Goal: Check status: Check status

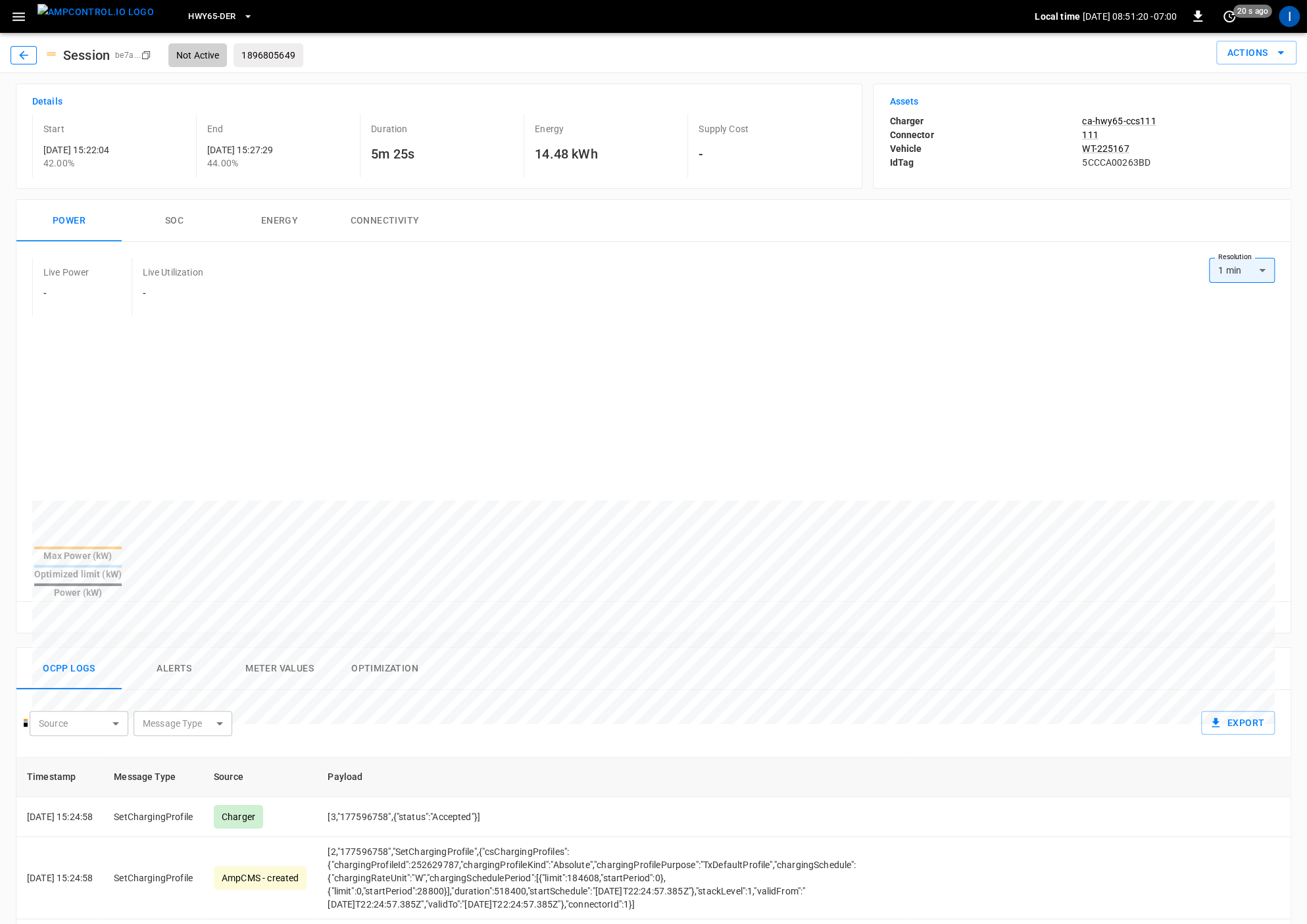
click at [33, 54] on button "button" at bounding box center [23, 54] width 26 height 18
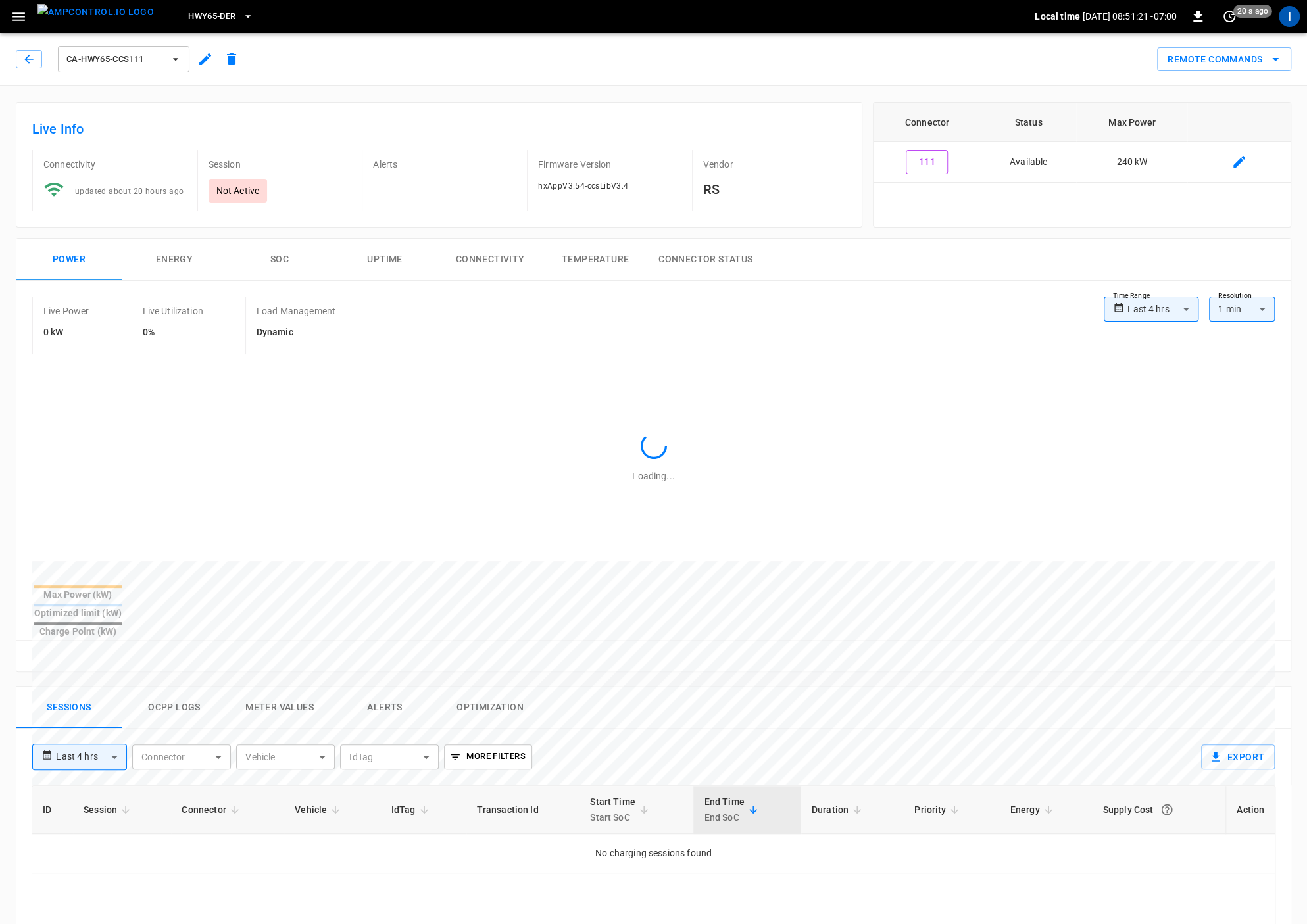
click at [134, 62] on span "ca-hwy65-ccs111" at bounding box center [115, 60] width 98 height 16
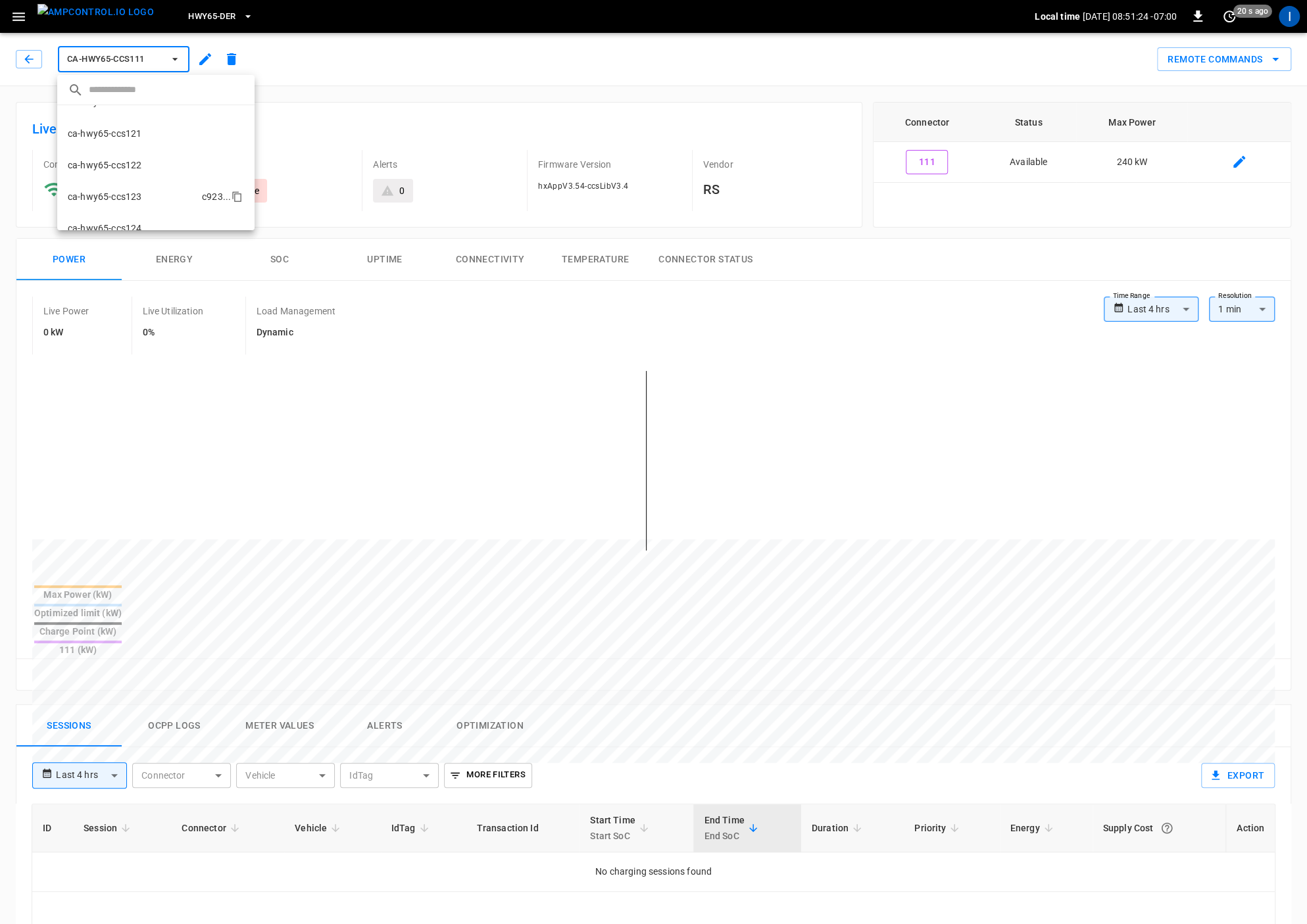
scroll to position [149, 0]
click at [136, 191] on p "ca-hwy65-ccs123" at bounding box center [104, 193] width 73 height 13
click at [174, 69] on button "ca-hwy65-ccs123" at bounding box center [124, 59] width 131 height 26
click at [470, 53] on div at bounding box center [653, 462] width 1307 height 924
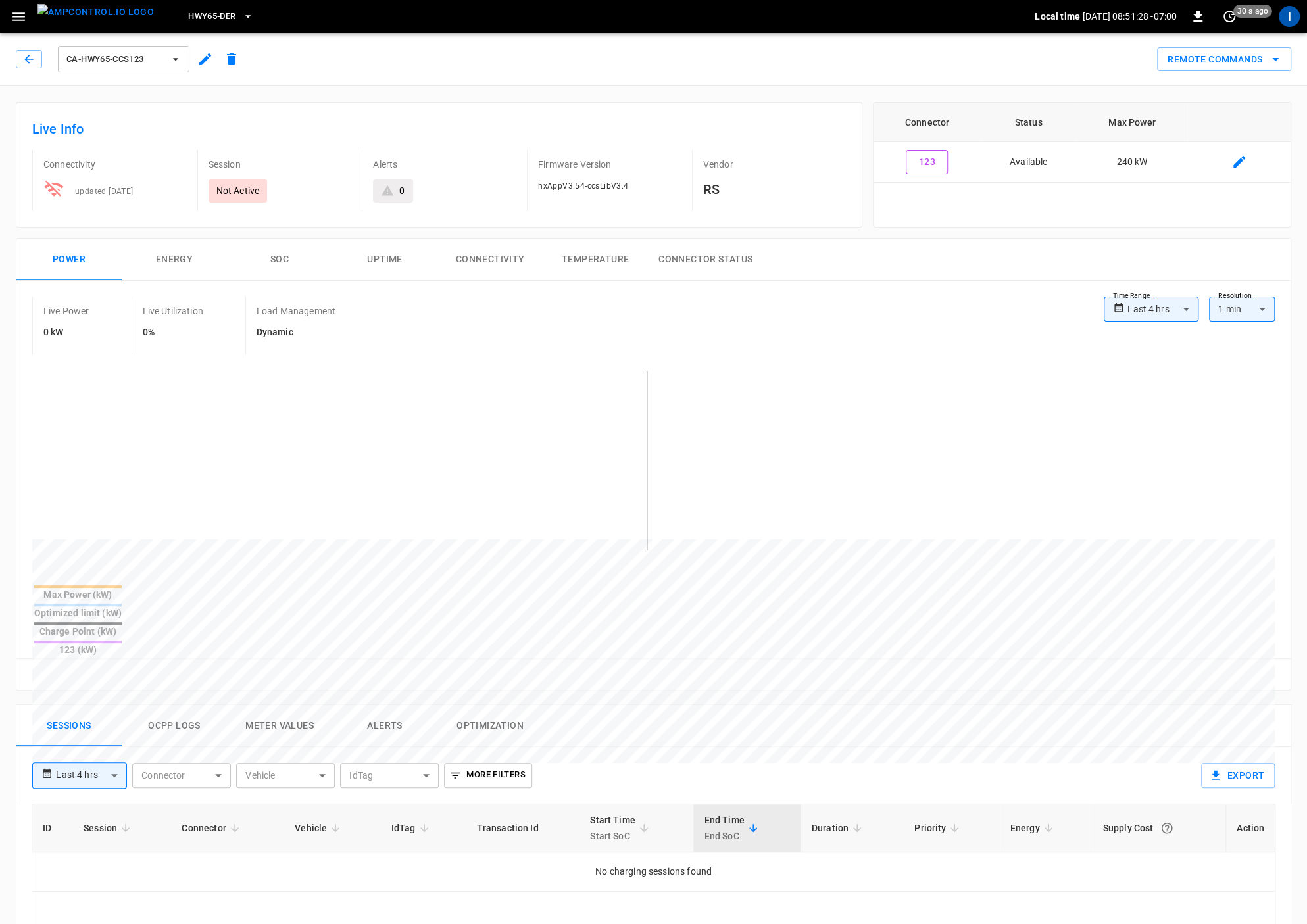
click at [378, 255] on button "Uptime" at bounding box center [384, 259] width 105 height 42
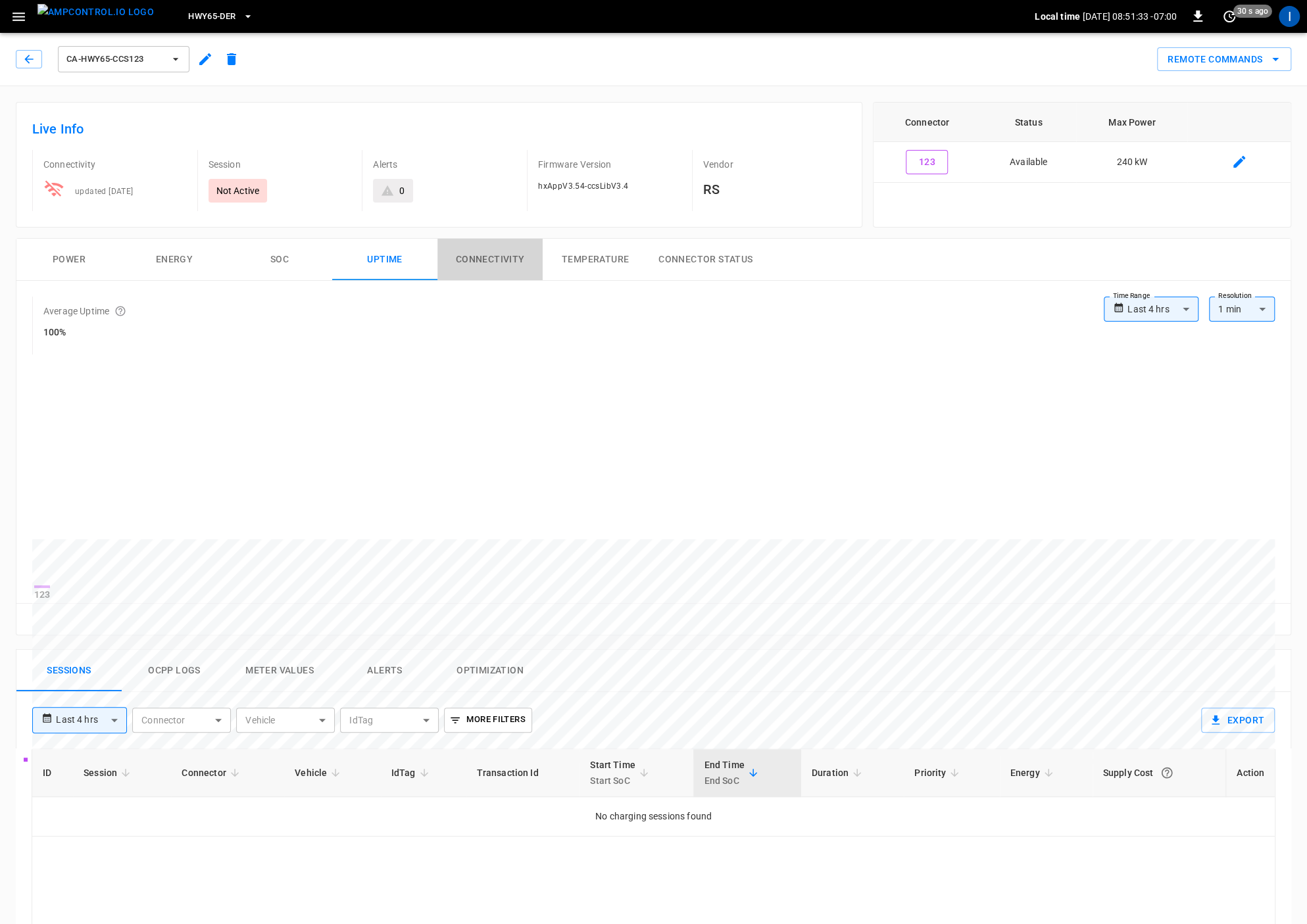
click at [505, 266] on button "Connectivity" at bounding box center [490, 259] width 105 height 42
click at [400, 262] on button "Uptime" at bounding box center [384, 259] width 105 height 42
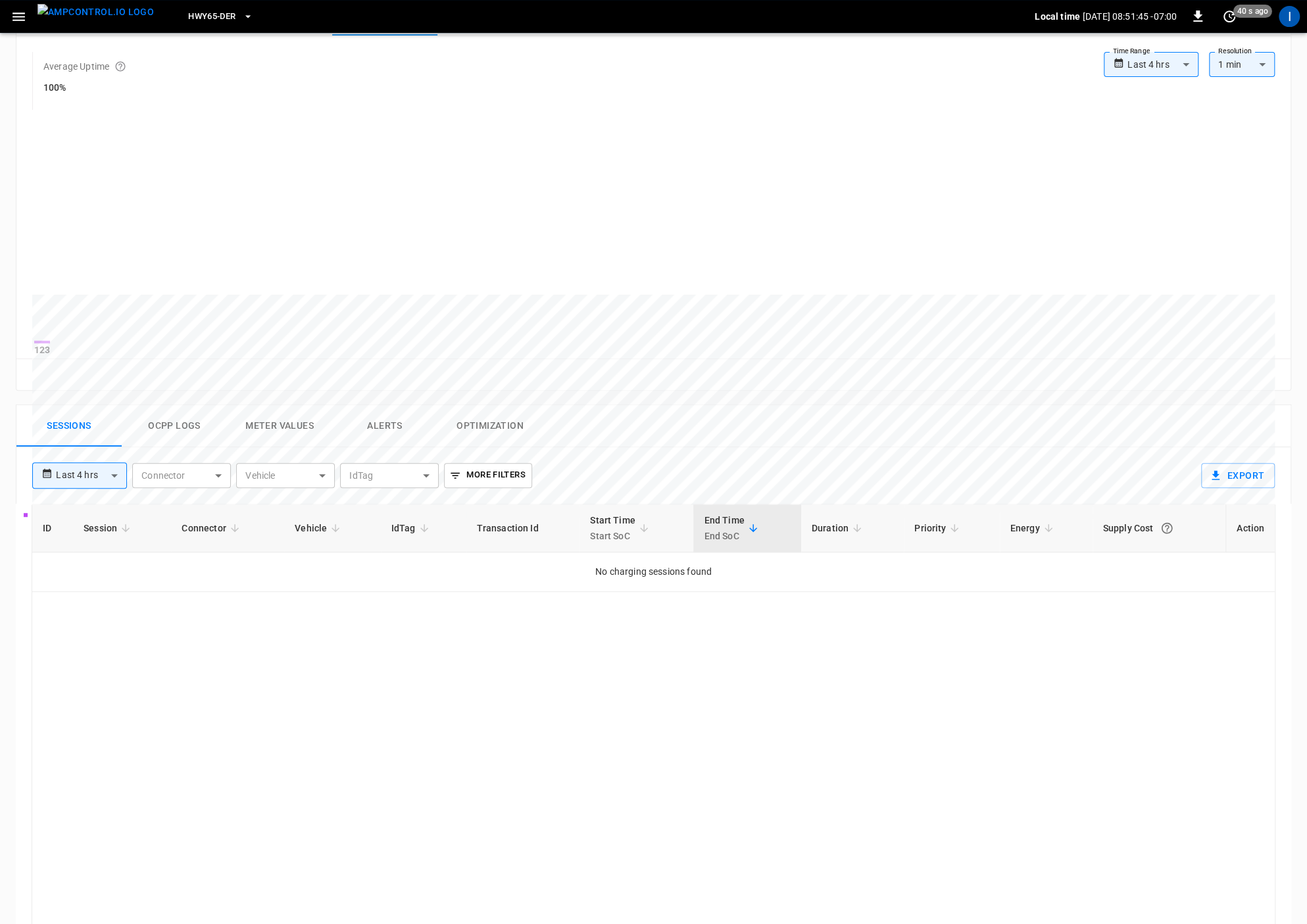
scroll to position [0, 0]
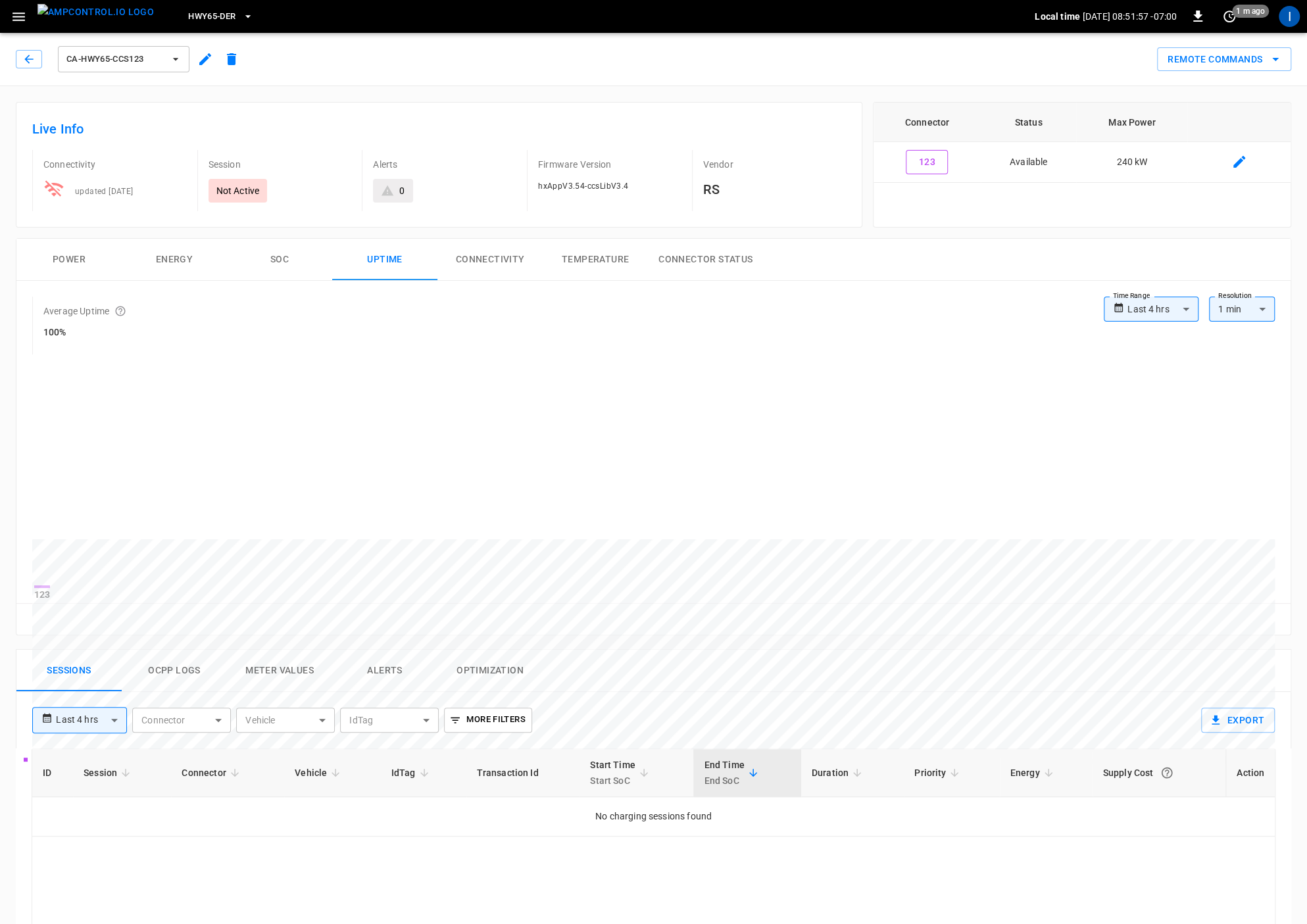
click at [89, 265] on button "Power" at bounding box center [69, 259] width 105 height 42
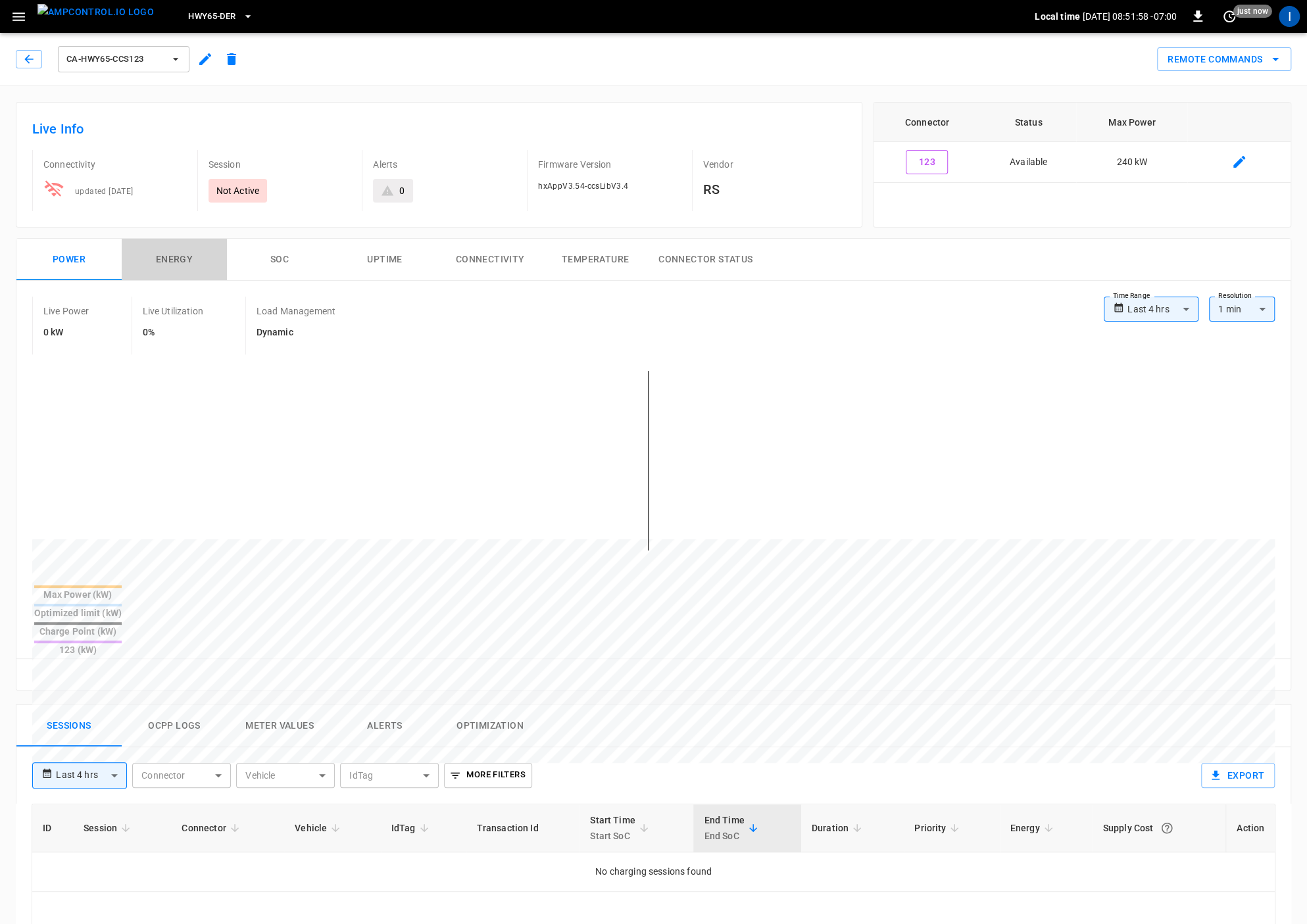
click at [172, 269] on button "Energy" at bounding box center [174, 259] width 105 height 42
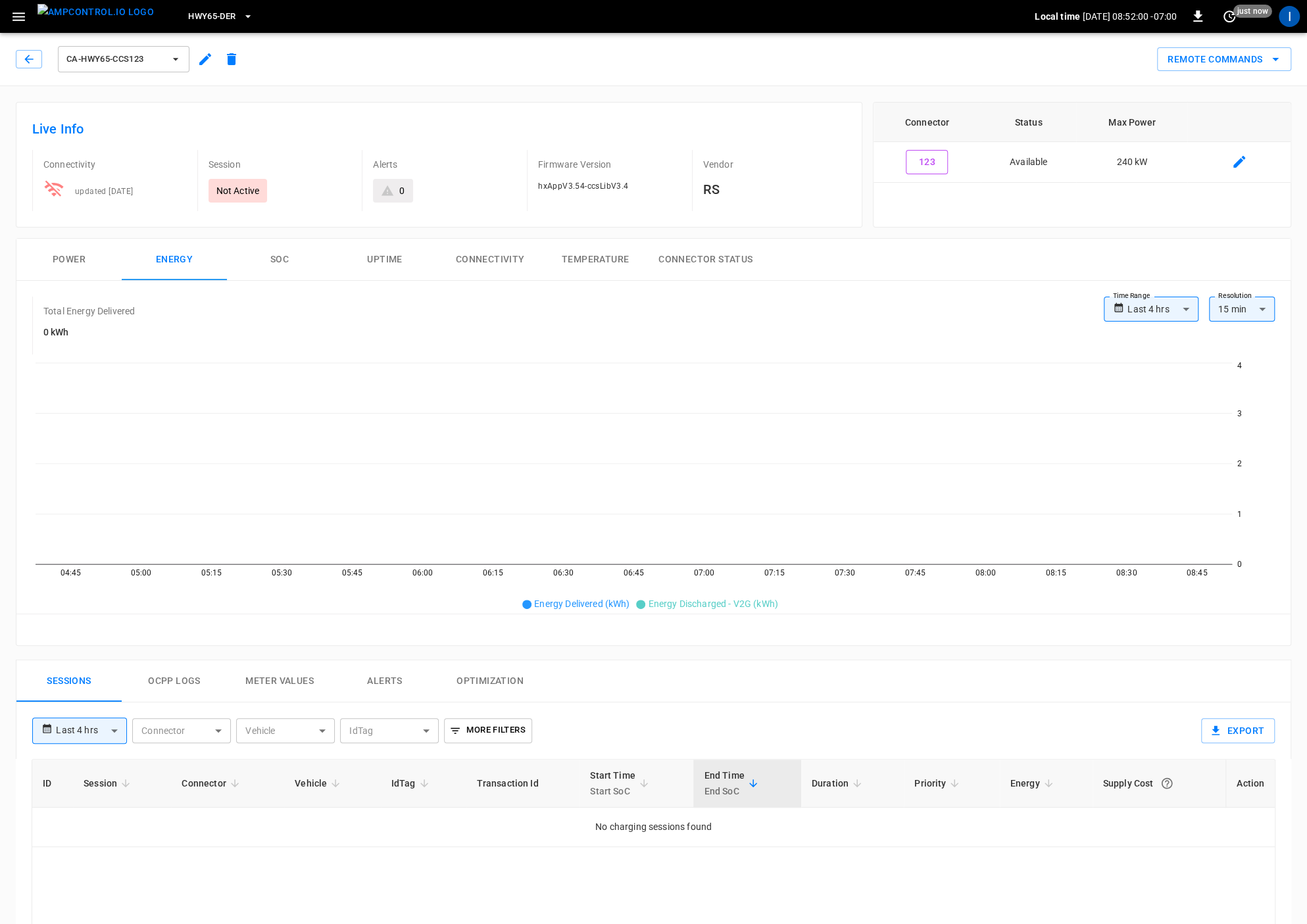
drag, startPoint x: 73, startPoint y: 257, endPoint x: 126, endPoint y: 254, distance: 53.1
click at [73, 257] on button "Power" at bounding box center [69, 259] width 105 height 42
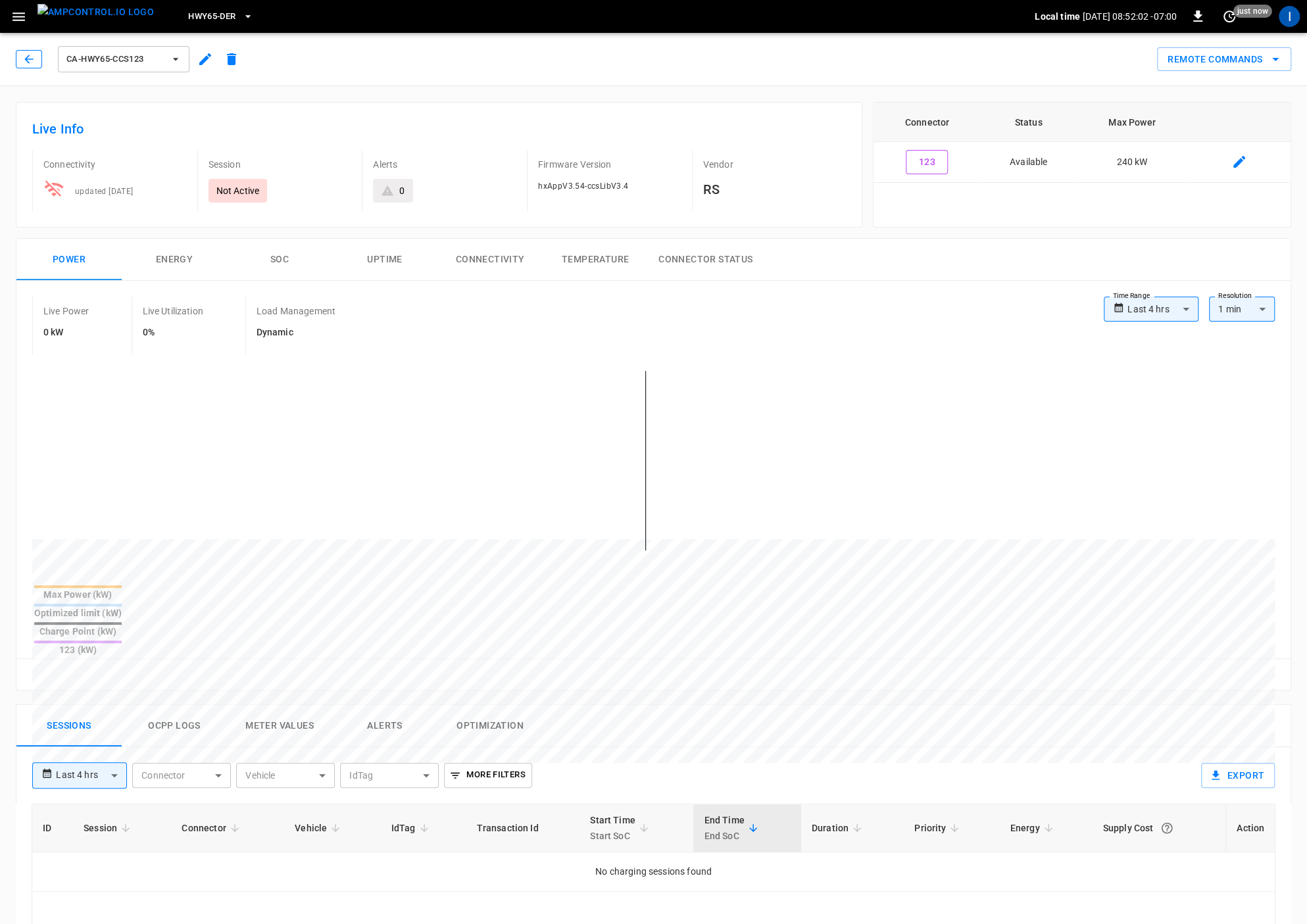
click at [40, 59] on button "button" at bounding box center [29, 59] width 26 height 18
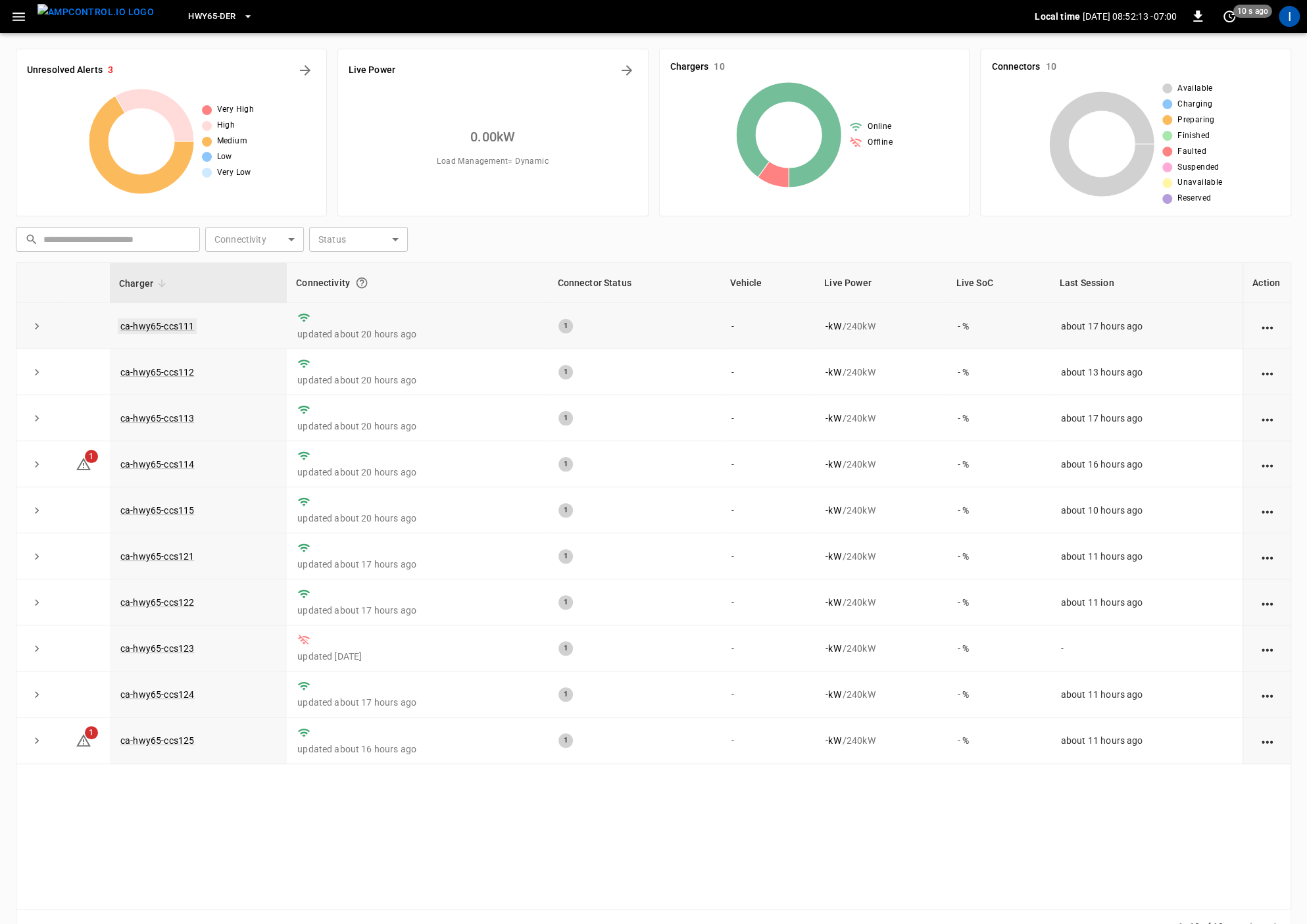
click at [167, 321] on link "ca-hwy65-ccs111" at bounding box center [156, 326] width 79 height 16
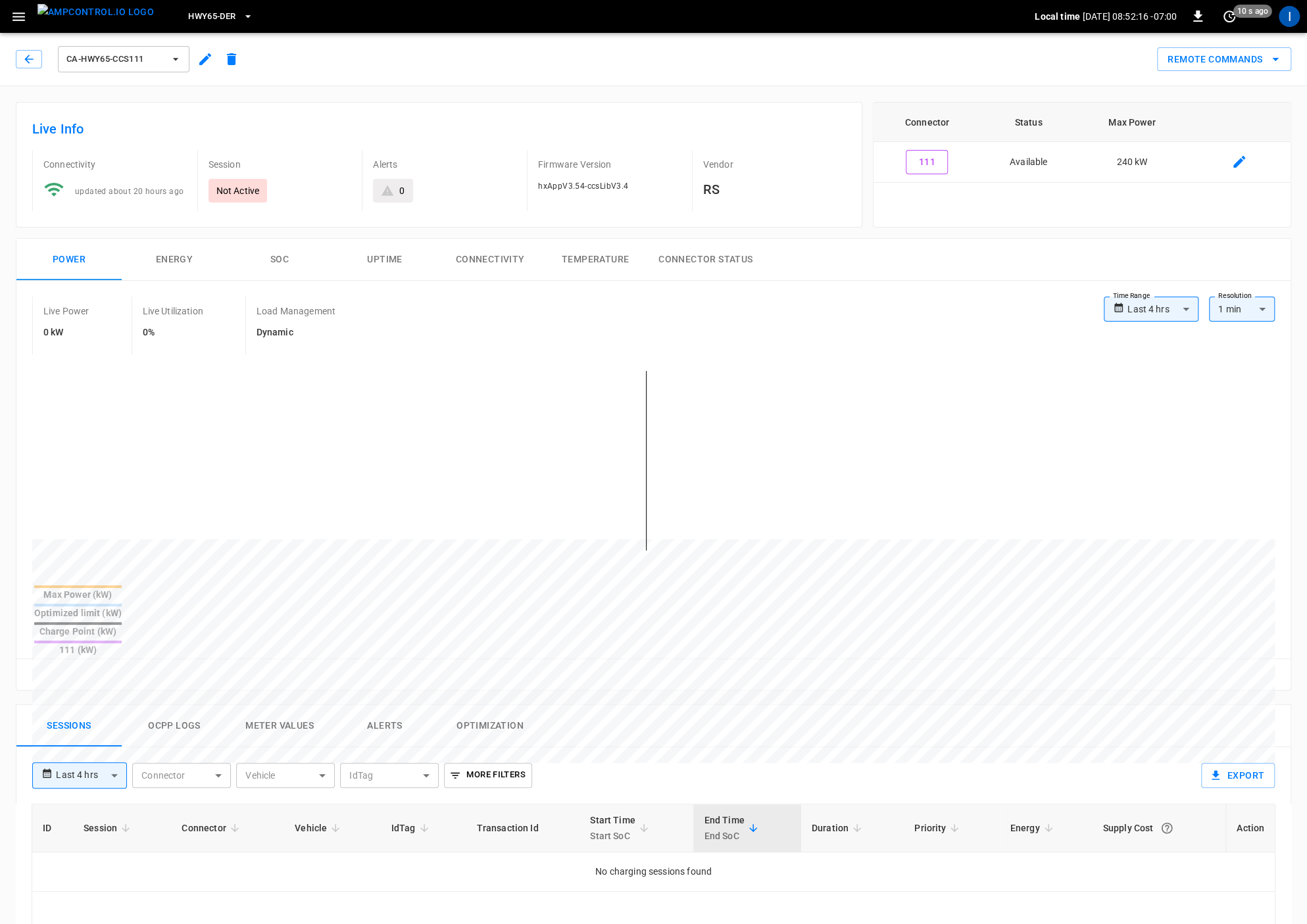
click at [1167, 301] on body "**********" at bounding box center [653, 750] width 1307 height 1501
click at [1164, 351] on li "Last 24 hrs" at bounding box center [1151, 358] width 95 height 22
type input "**********"
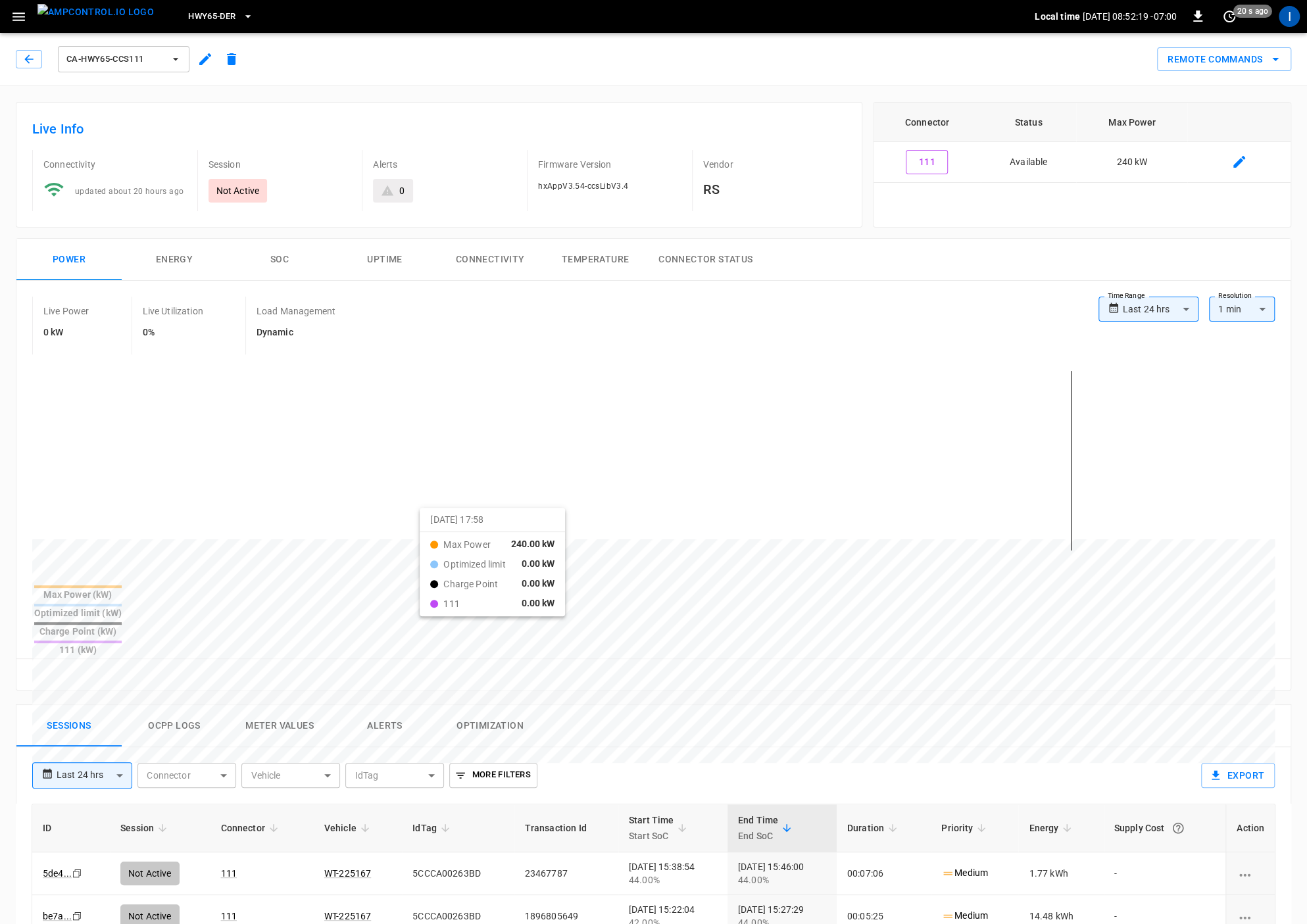
drag, startPoint x: 313, startPoint y: 511, endPoint x: 443, endPoint y: 516, distance: 130.1
click at [439, 766] on div at bounding box center [628, 856] width 1193 height 180
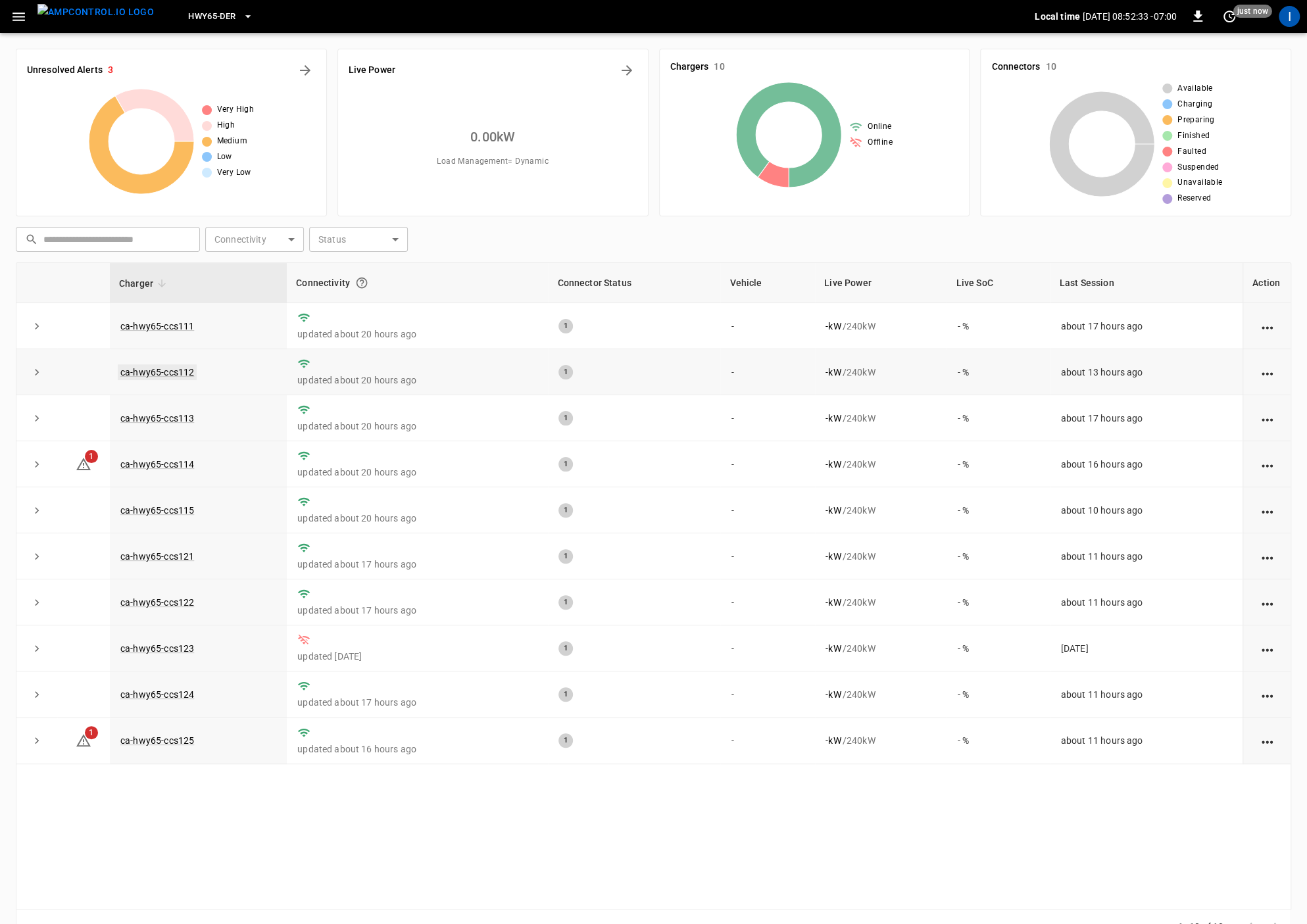
click at [180, 373] on link "ca-hwy65-ccs112" at bounding box center [156, 372] width 79 height 16
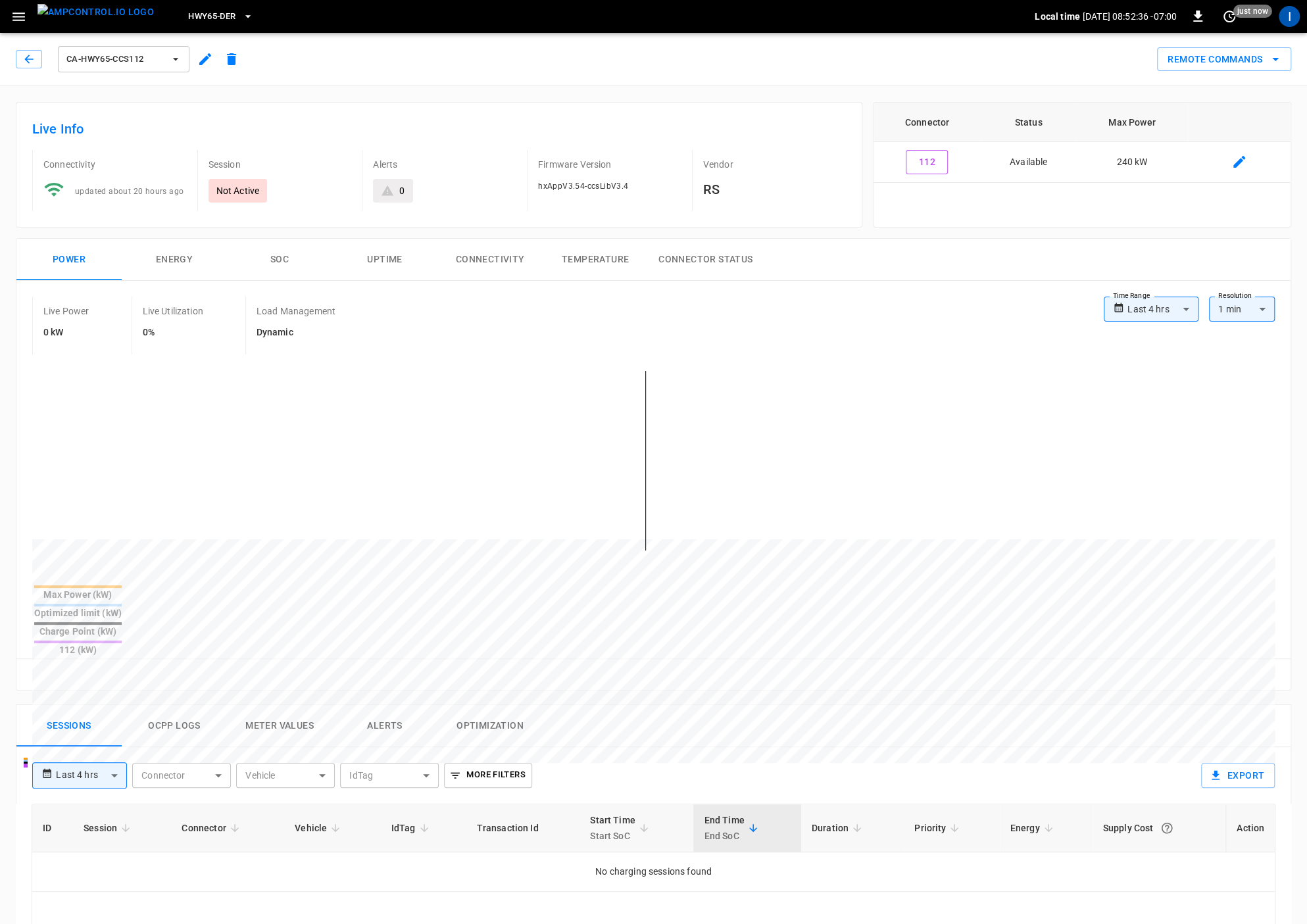
click at [1151, 309] on body "**********" at bounding box center [653, 750] width 1307 height 1501
click at [1145, 359] on li "Last 24 hrs" at bounding box center [1151, 358] width 95 height 22
type input "**********"
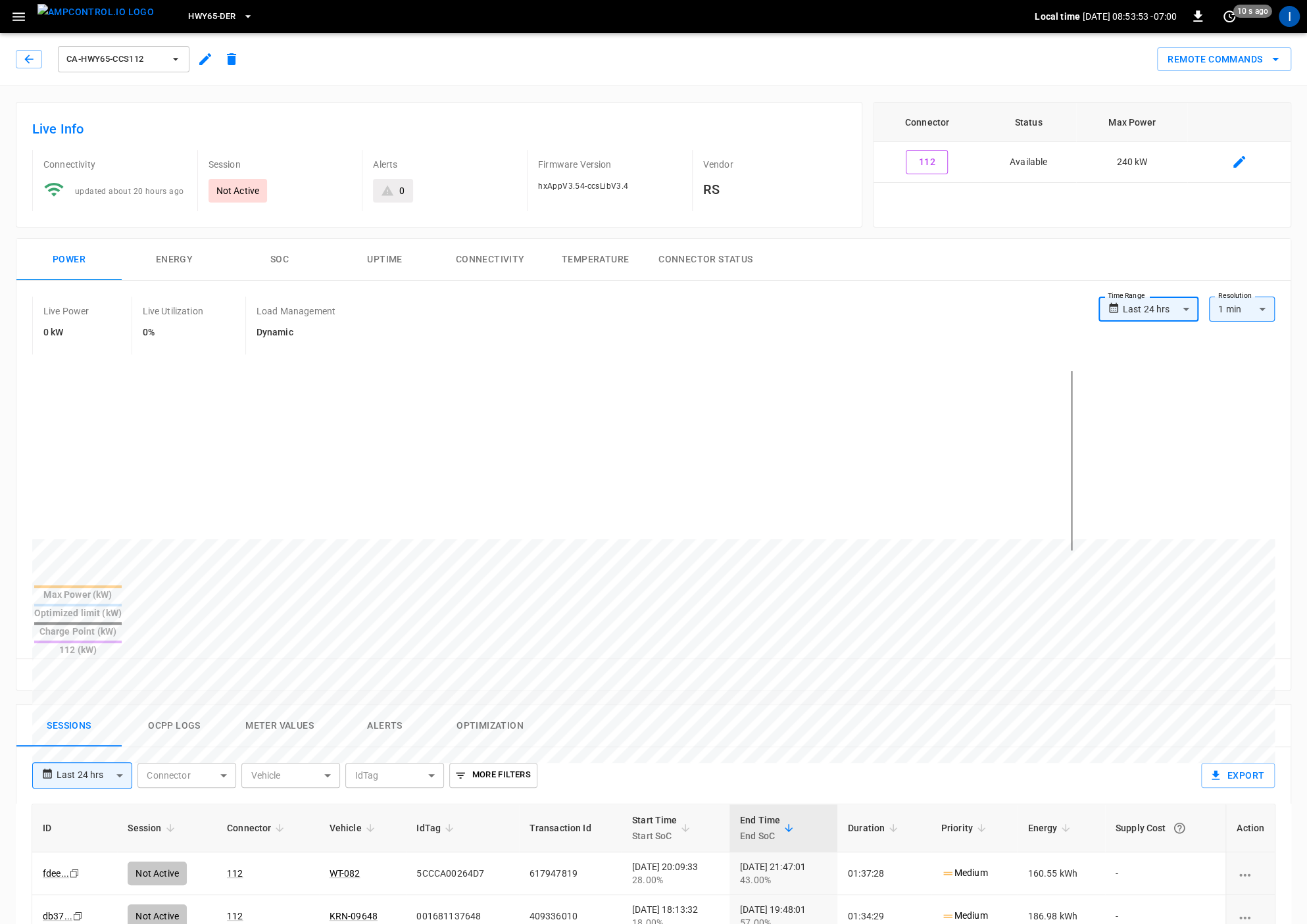
click at [129, 57] on span "ca-hwy65-ccs112" at bounding box center [115, 60] width 98 height 16
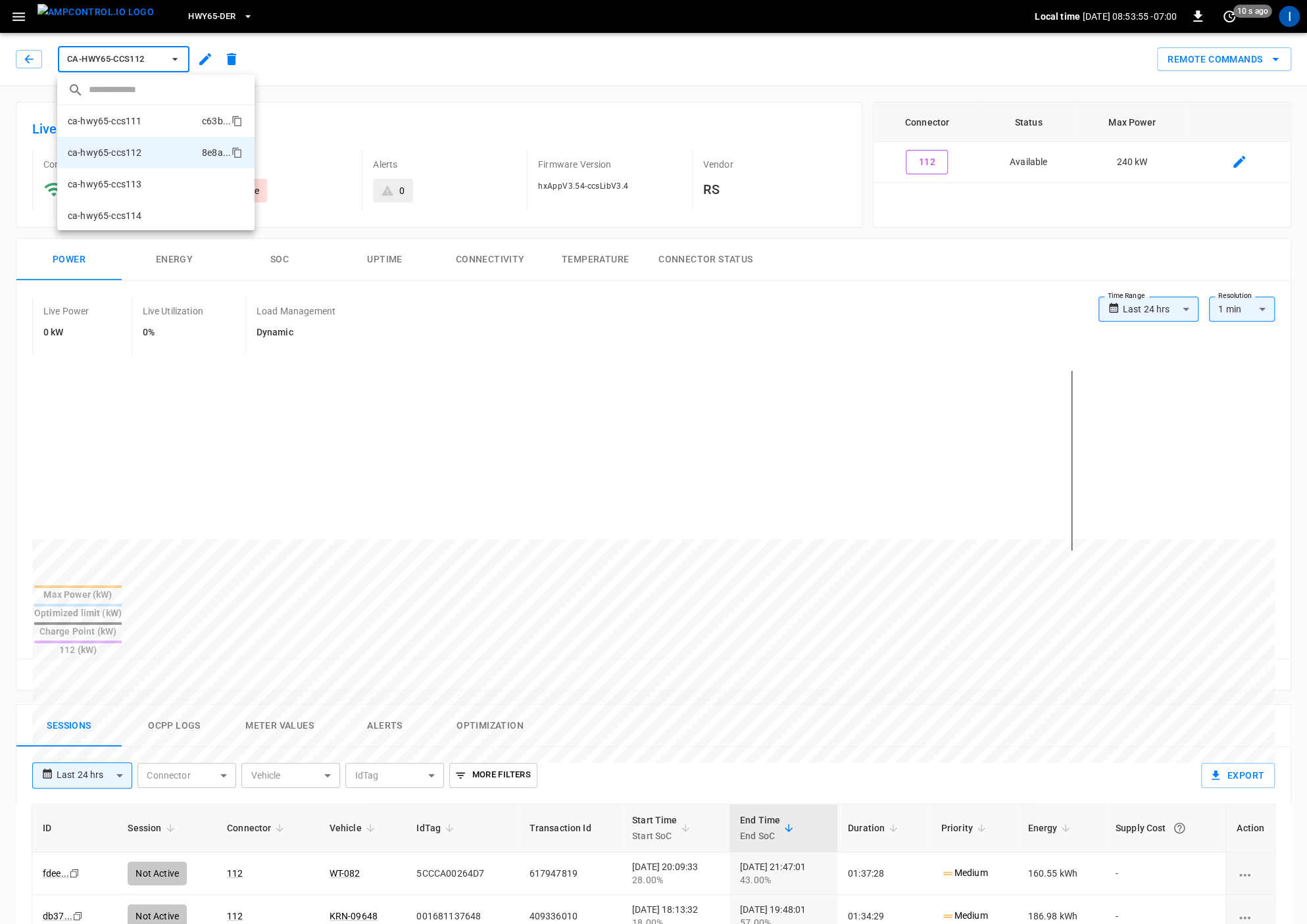
click at [139, 128] on li "ca-hwy65-ccs111 c63b ..." at bounding box center [155, 121] width 197 height 32
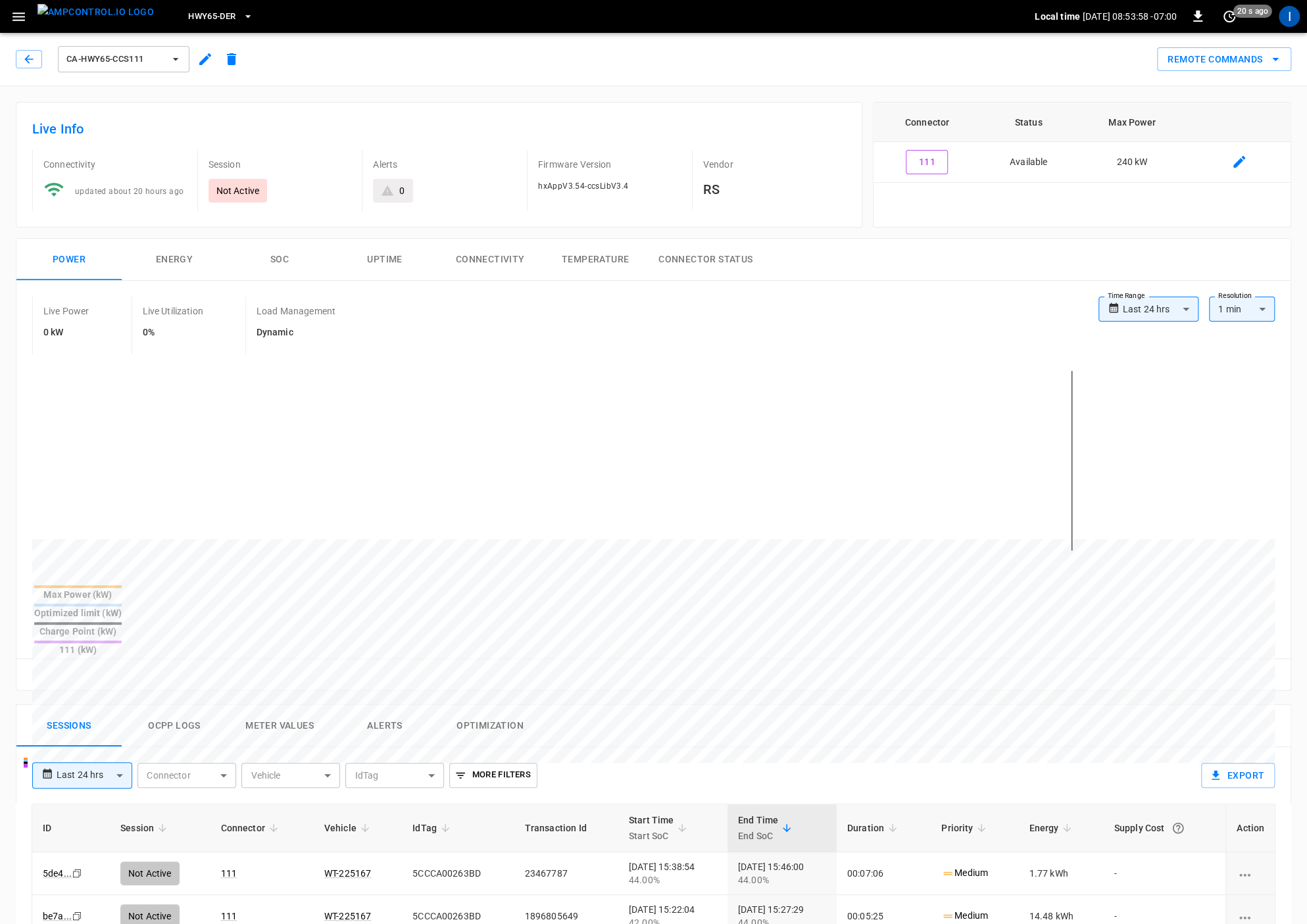
drag, startPoint x: 269, startPoint y: 253, endPoint x: 276, endPoint y: 256, distance: 7.6
click at [269, 253] on button "SOC" at bounding box center [280, 259] width 105 height 42
